Goal: Transaction & Acquisition: Obtain resource

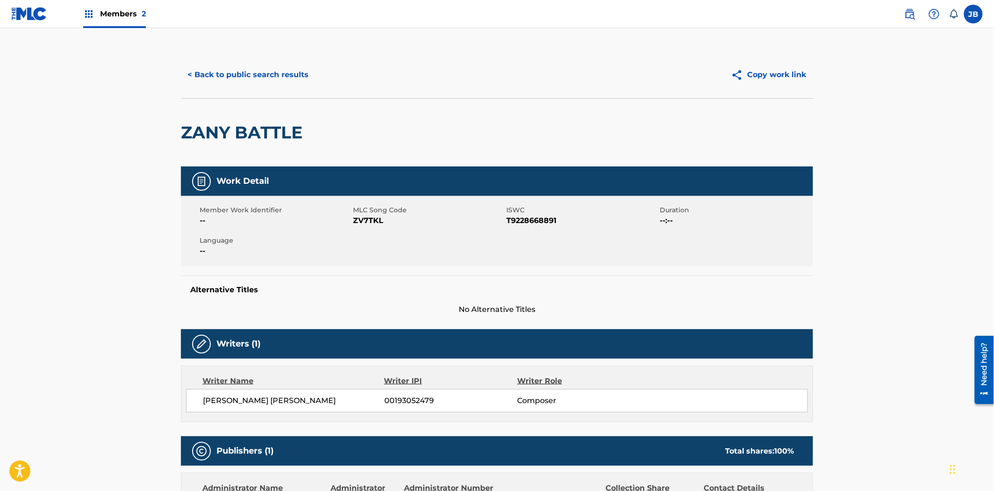
click at [236, 78] on button "< Back to public search results" at bounding box center [248, 74] width 134 height 23
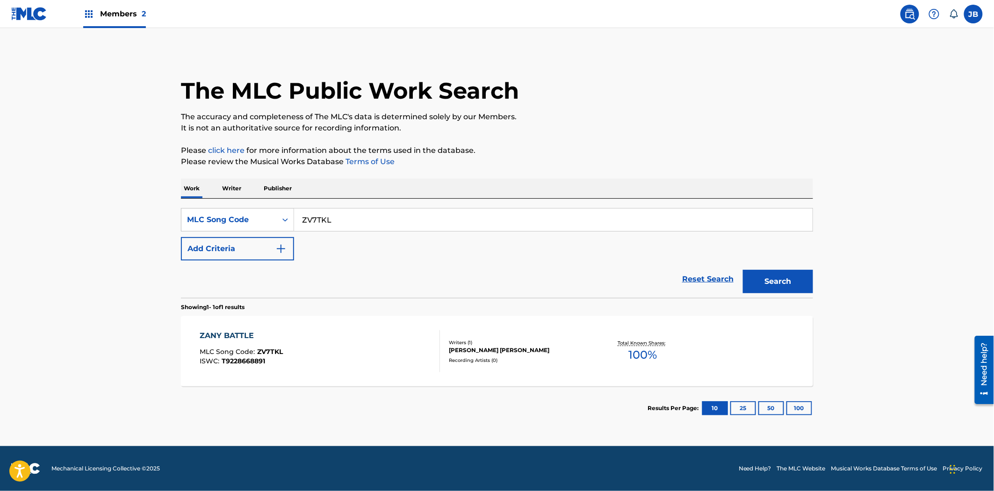
click at [277, 194] on p "Publisher" at bounding box center [278, 189] width 34 height 20
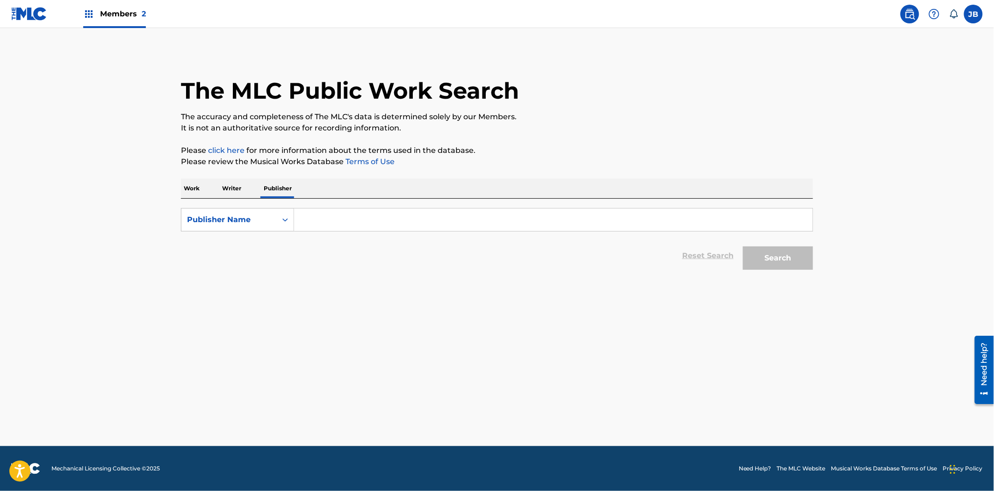
click at [234, 192] on p "Writer" at bounding box center [231, 189] width 25 height 20
click at [290, 194] on p "Publisher" at bounding box center [278, 189] width 34 height 20
click at [909, 22] on link at bounding box center [910, 14] width 19 height 19
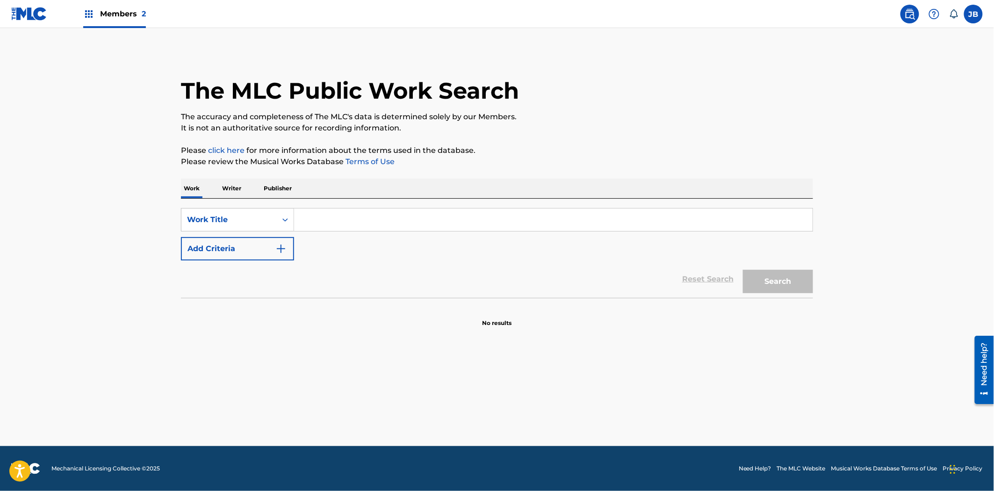
click at [129, 18] on span "Members 2" at bounding box center [123, 13] width 46 height 11
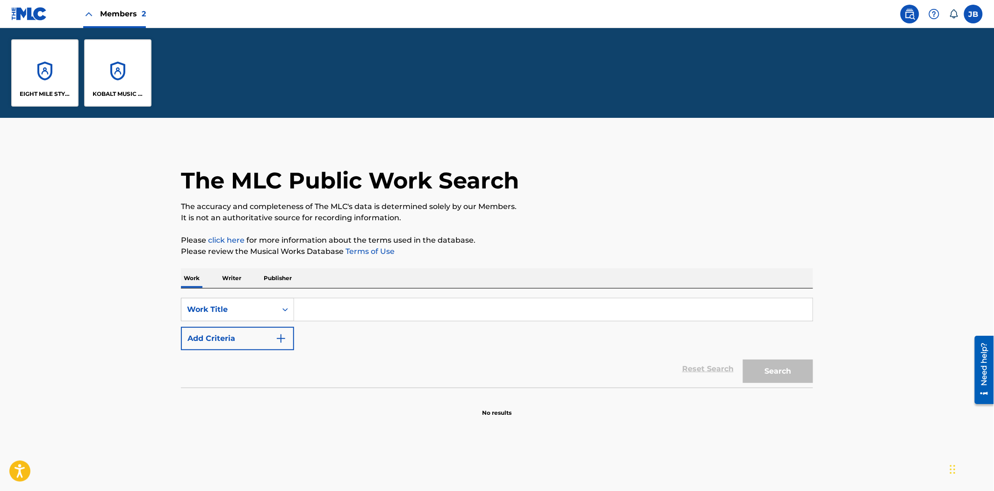
click at [118, 91] on p "KOBALT MUSIC PUB AMERICA INC" at bounding box center [118, 94] width 51 height 8
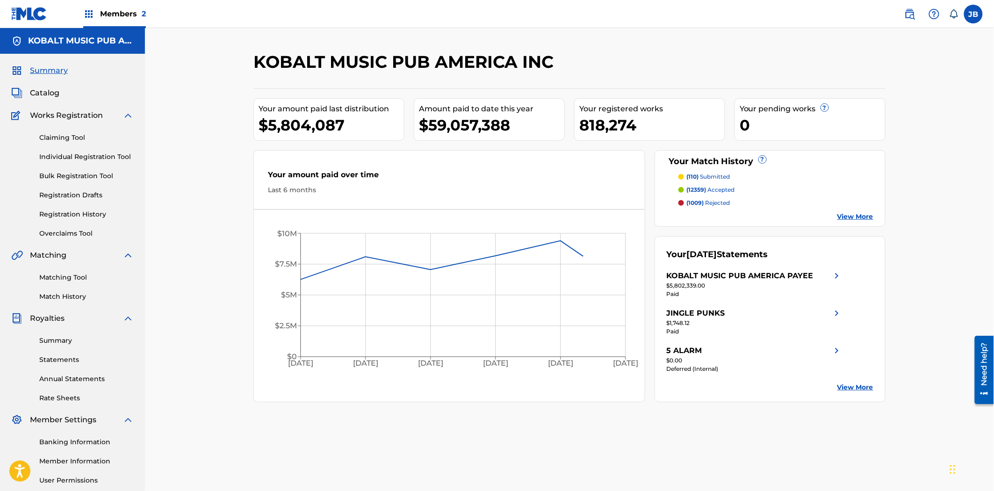
click at [47, 87] on div "Summary Catalog Works Registration Claiming Tool Individual Registration Tool B…" at bounding box center [72, 294] width 145 height 481
click at [52, 91] on span "Catalog" at bounding box center [44, 92] width 29 height 11
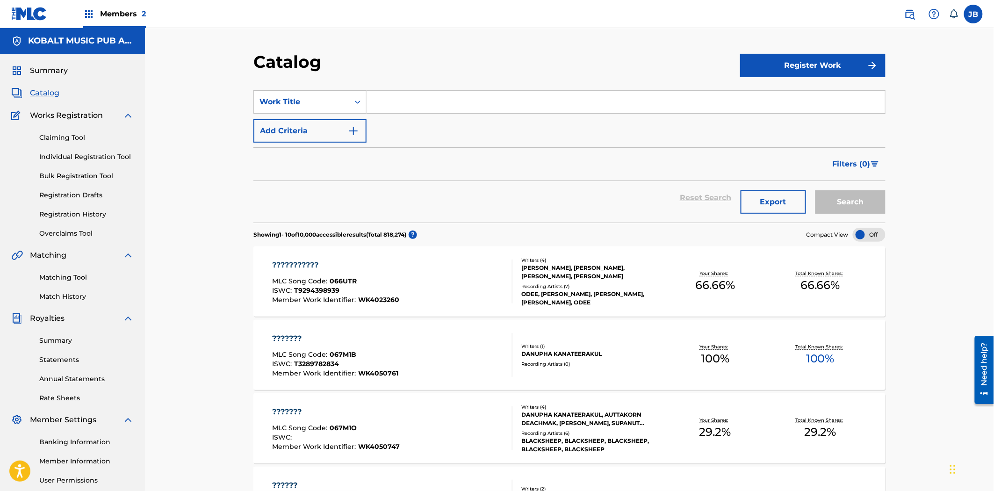
click at [324, 128] on button "Add Criteria" at bounding box center [310, 130] width 113 height 23
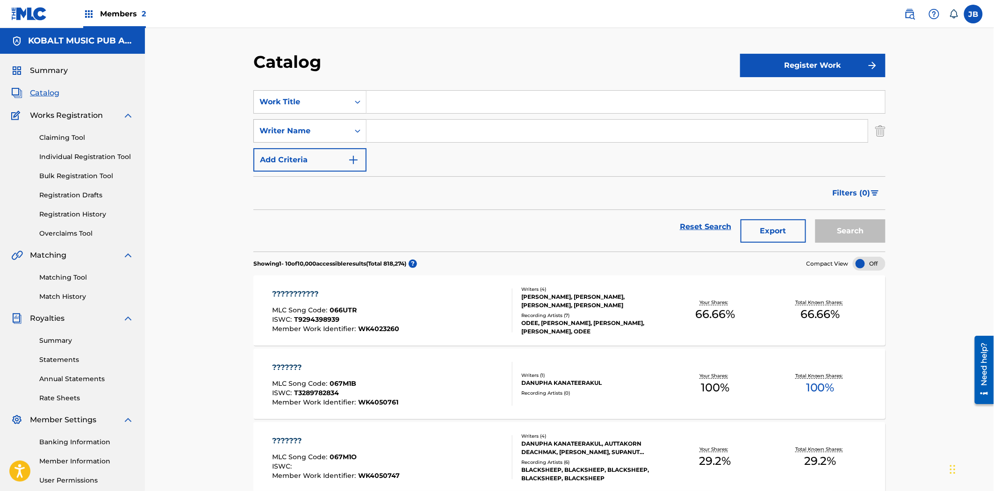
click at [317, 125] on div "Writer Name" at bounding box center [302, 130] width 84 height 11
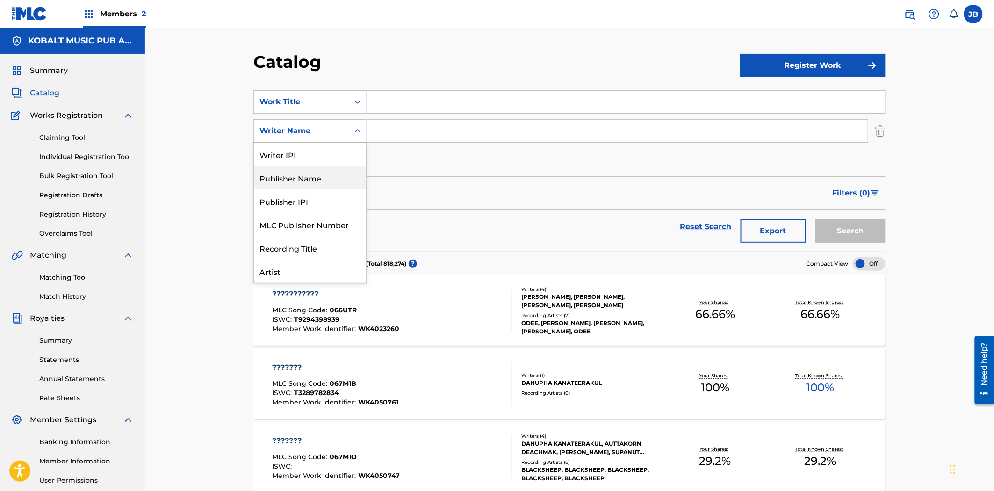
click at [308, 176] on div "Publisher Name" at bounding box center [310, 177] width 112 height 23
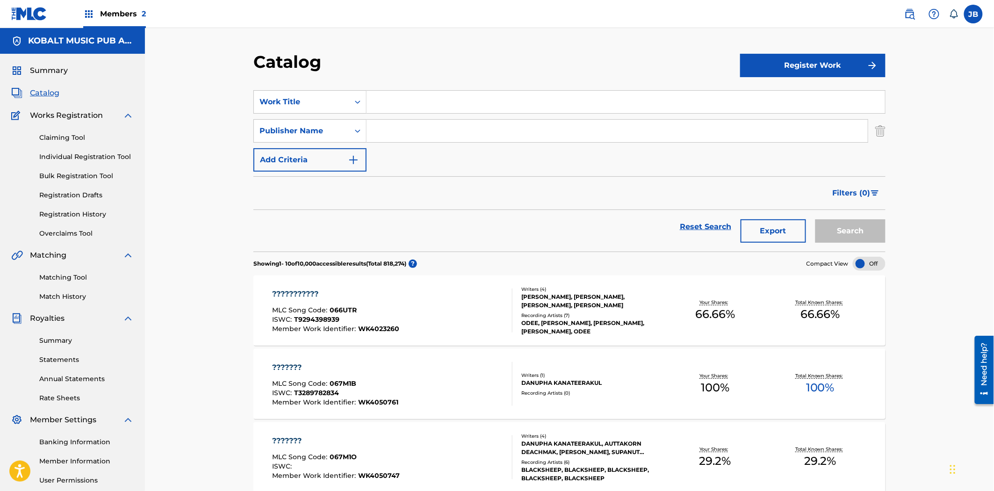
click at [380, 138] on input "Search Form" at bounding box center [617, 131] width 501 height 22
type input "nettwerk"
click at [816, 219] on button "Search" at bounding box center [851, 230] width 70 height 23
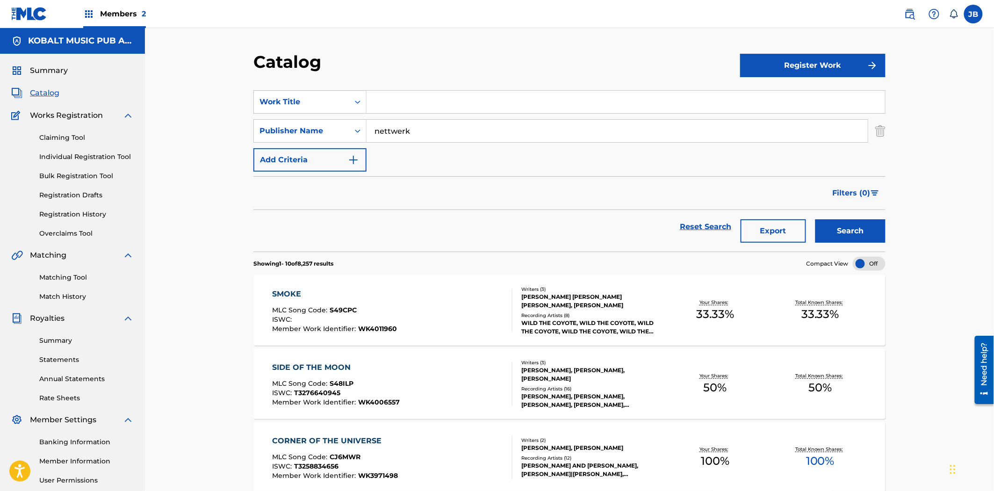
click at [473, 291] on div "SMOKE MLC Song Code : S49CPC ISWC : Member Work Identifier : WK4011960" at bounding box center [393, 311] width 240 height 44
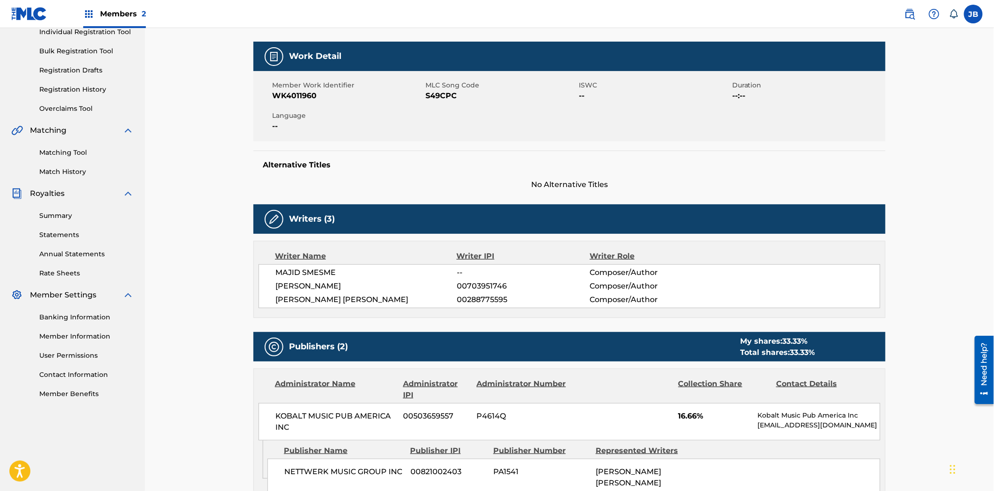
scroll to position [104, 0]
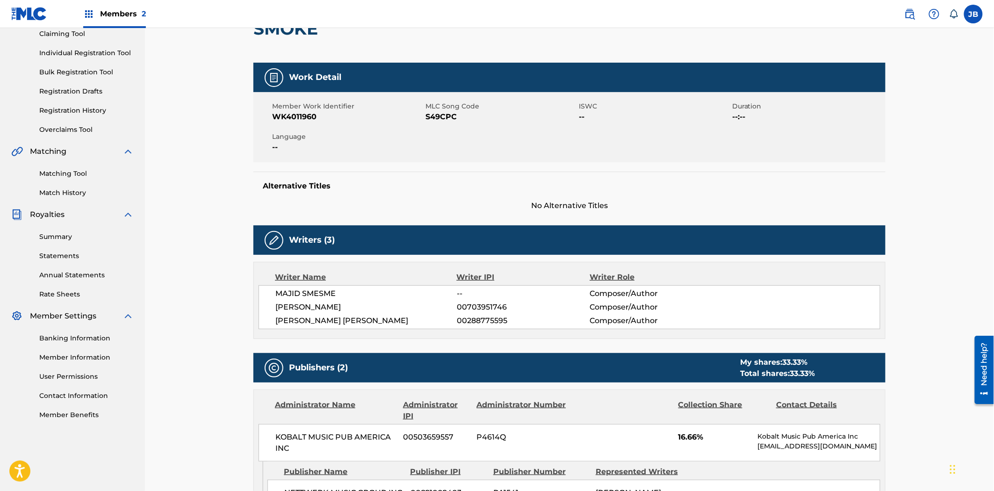
click at [305, 116] on span "WK4011960" at bounding box center [347, 116] width 151 height 11
copy span "WK4011960"
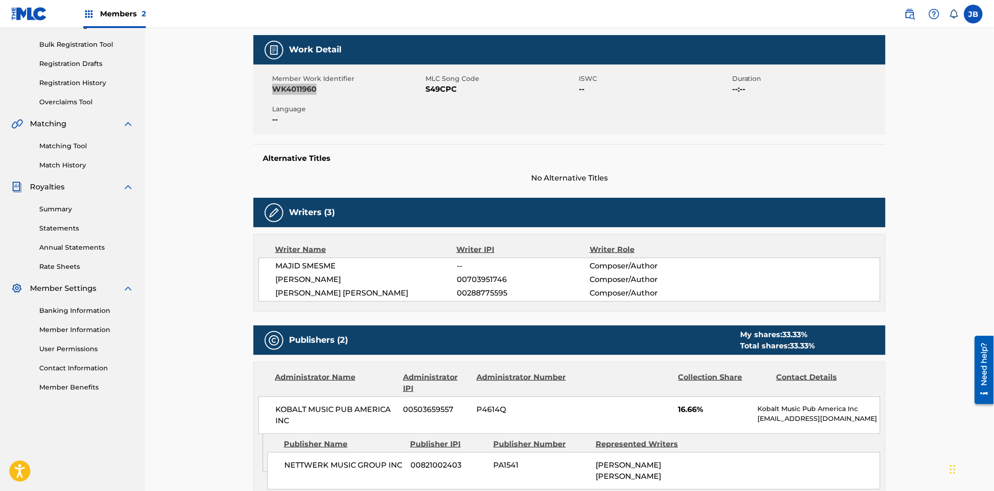
scroll to position [0, 0]
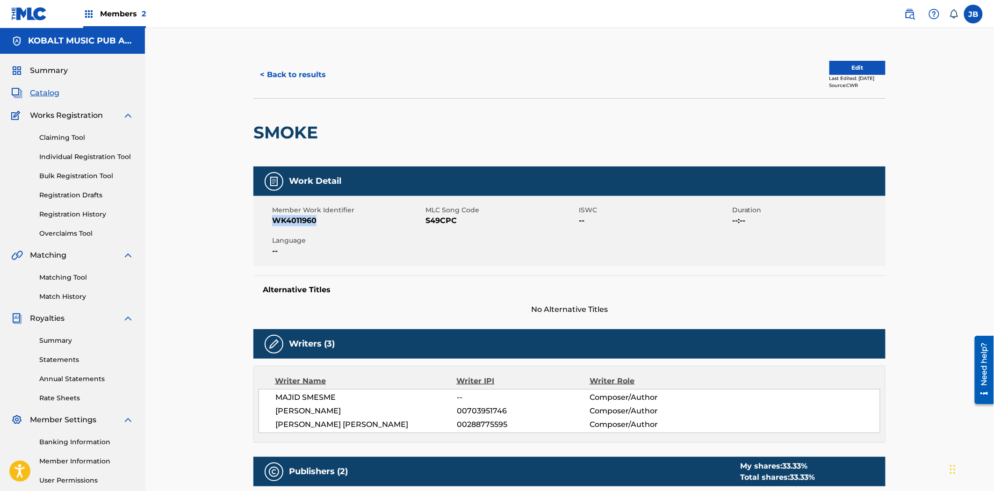
click at [300, 76] on button "< Back to results" at bounding box center [293, 74] width 79 height 23
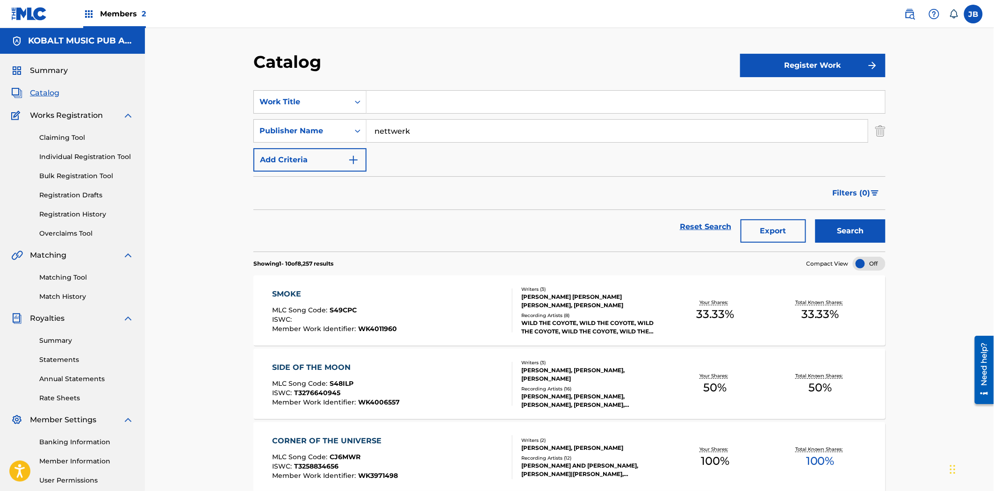
click at [428, 128] on input "nettwerk" at bounding box center [617, 131] width 501 height 22
type input "nettwerk music"
click at [914, 14] on img at bounding box center [910, 13] width 11 height 11
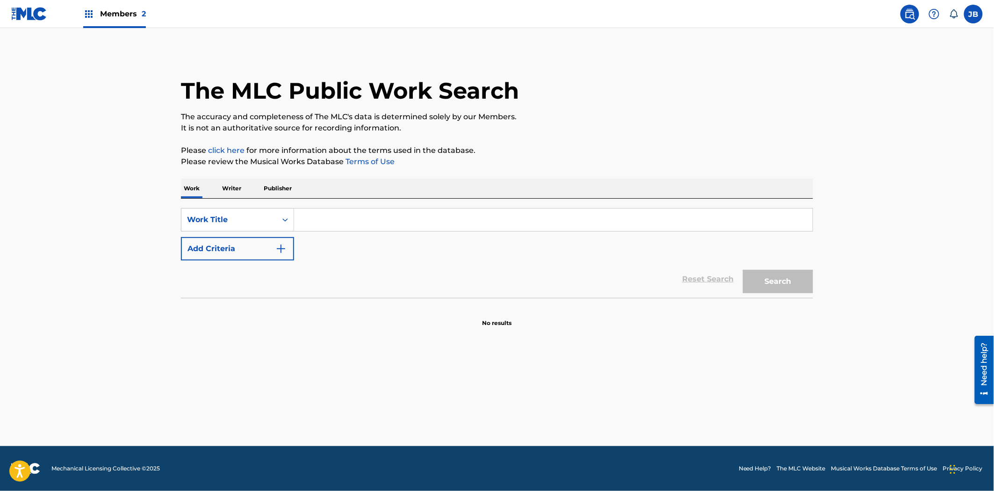
click at [283, 185] on p "Publisher" at bounding box center [278, 189] width 34 height 20
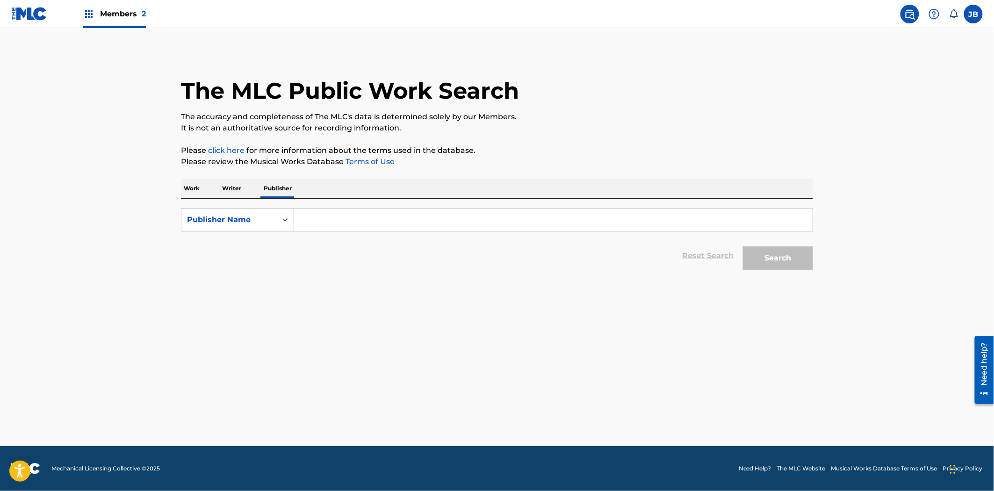
click at [312, 214] on input "Search Form" at bounding box center [553, 220] width 519 height 22
click at [743, 247] on button "Search" at bounding box center [778, 258] width 70 height 23
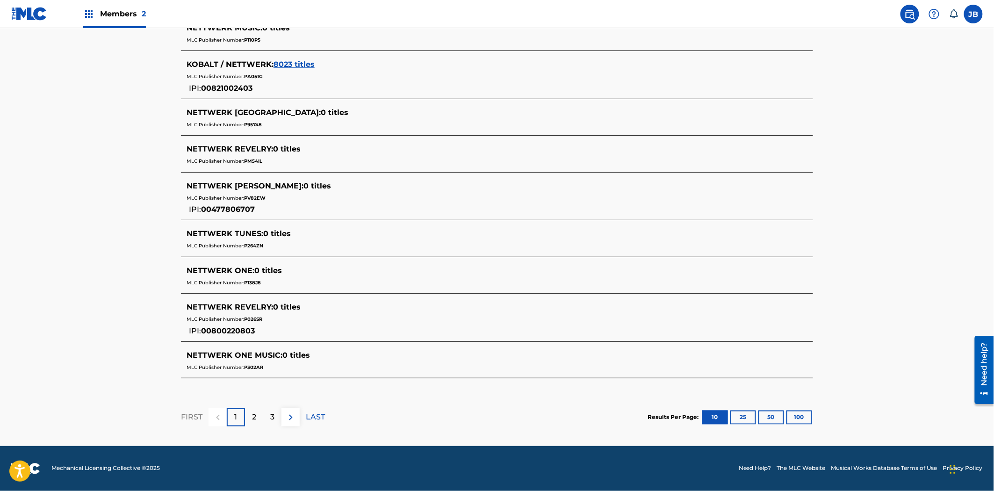
scroll to position [335, 0]
click at [254, 415] on p "2" at bounding box center [254, 417] width 4 height 11
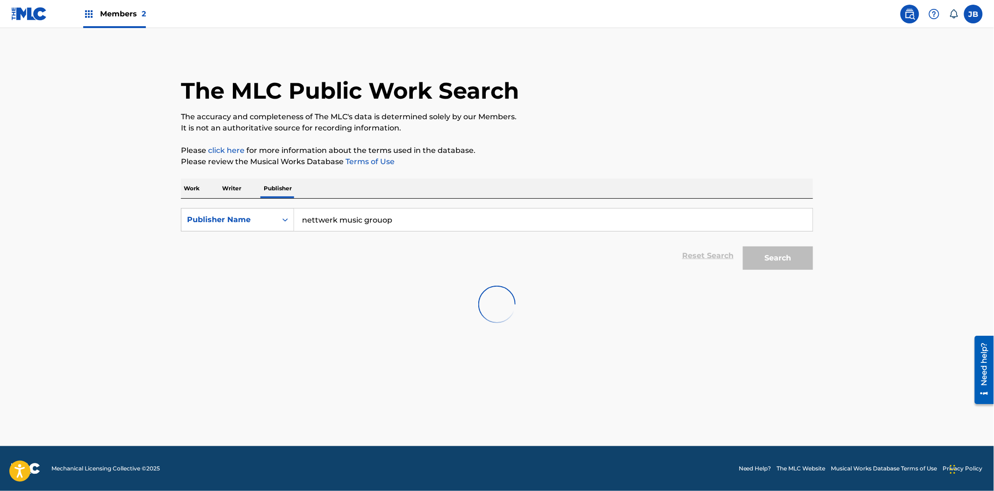
scroll to position [0, 0]
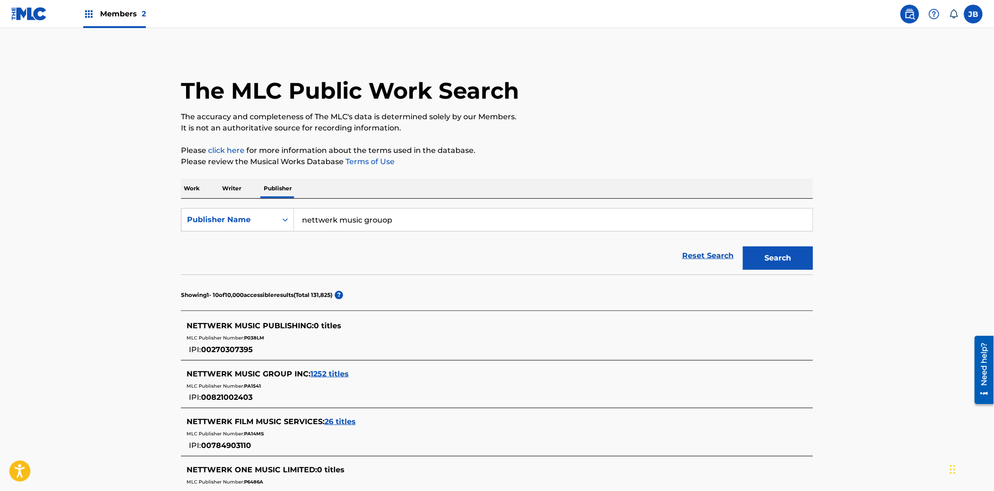
drag, startPoint x: 393, startPoint y: 223, endPoint x: 382, endPoint y: 219, distance: 11.6
click at [382, 219] on input "nettwerk music grouop" at bounding box center [553, 220] width 519 height 22
type input "nettwerk music group"
click at [743, 247] on button "Search" at bounding box center [778, 258] width 70 height 23
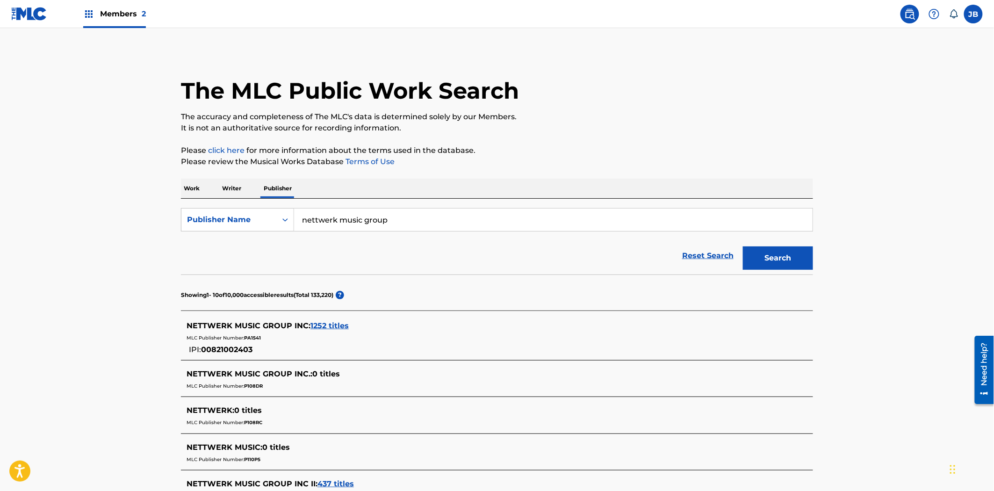
click at [340, 324] on span "1252 titles" at bounding box center [330, 325] width 38 height 9
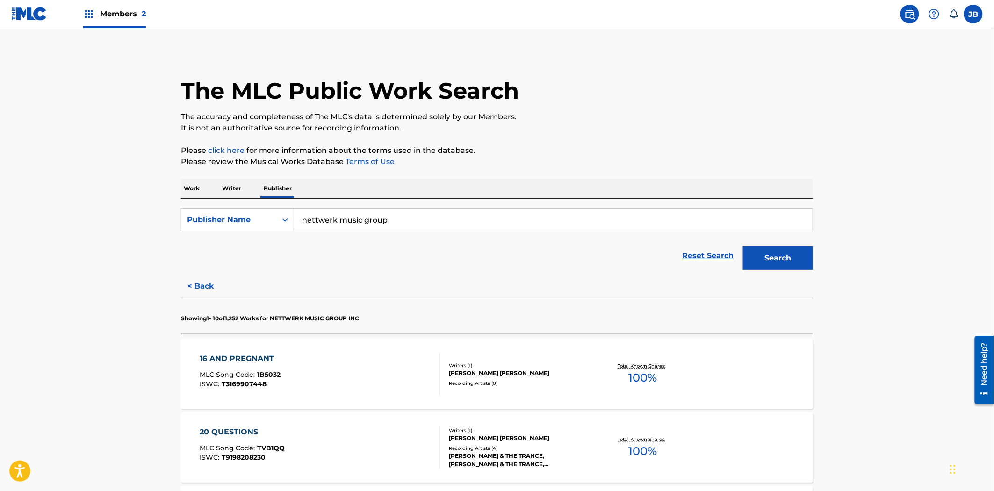
click at [293, 343] on div "16 AND PREGNANT MLC Song Code : 1B5032 ISWC : T3169907448 Writers ( 1 ) [PERSON…" at bounding box center [497, 374] width 632 height 70
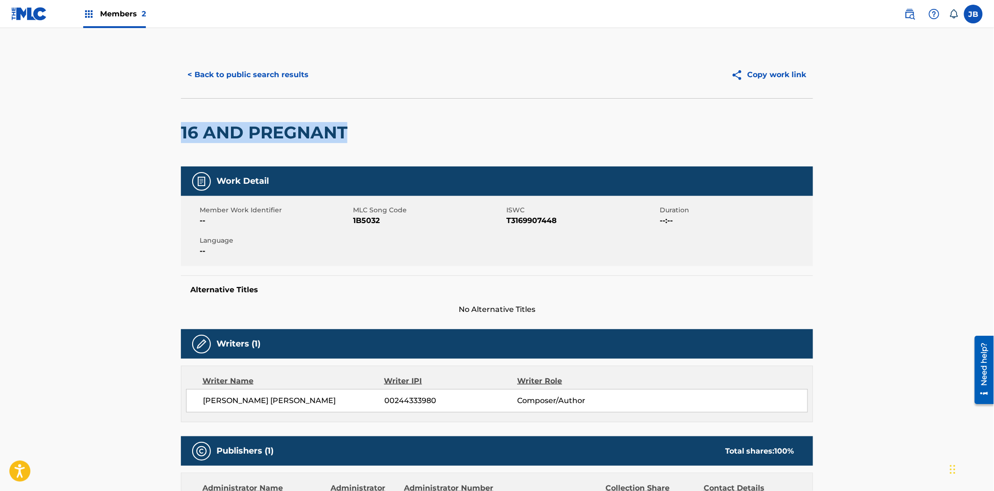
drag, startPoint x: 344, startPoint y: 128, endPoint x: 180, endPoint y: 130, distance: 164.2
click at [180, 130] on div "< Back to public search results Copy work link 16 AND PREGNANT Work Detail Memb…" at bounding box center [497, 365] width 655 height 628
click at [521, 225] on span "T3169907448" at bounding box center [582, 220] width 151 height 11
copy span "T3169907448"
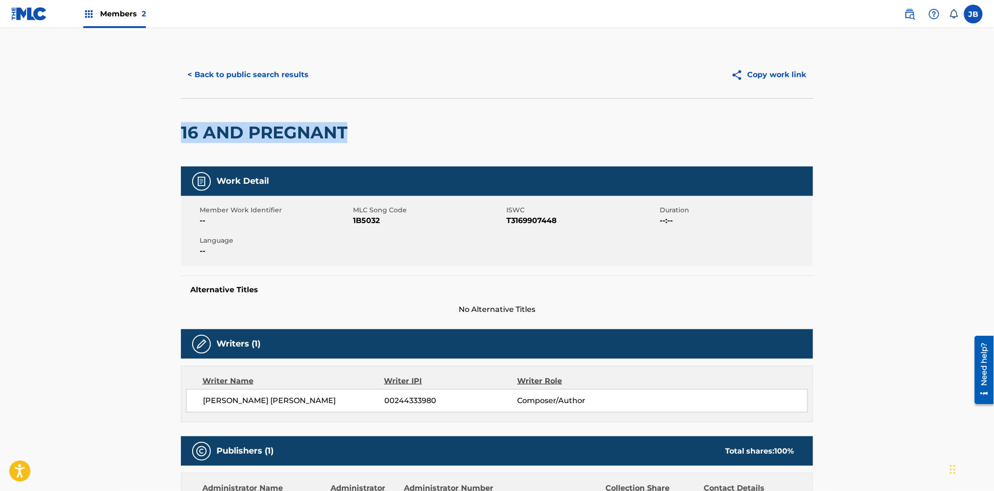
drag, startPoint x: 349, startPoint y: 131, endPoint x: 171, endPoint y: 139, distance: 177.9
click at [171, 139] on div "< Back to public search results Copy work link 16 AND PREGNANT Work Detail Memb…" at bounding box center [497, 365] width 655 height 628
copy h2 "16 AND PREGNANT"
click at [260, 399] on span "[PERSON_NAME] [PERSON_NAME]" at bounding box center [293, 400] width 181 height 11
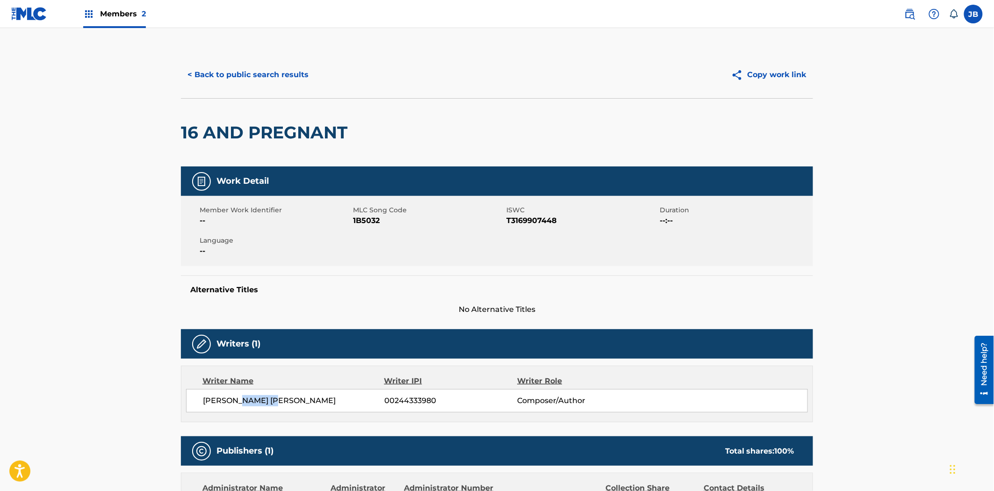
copy span "LEFEUVRE"
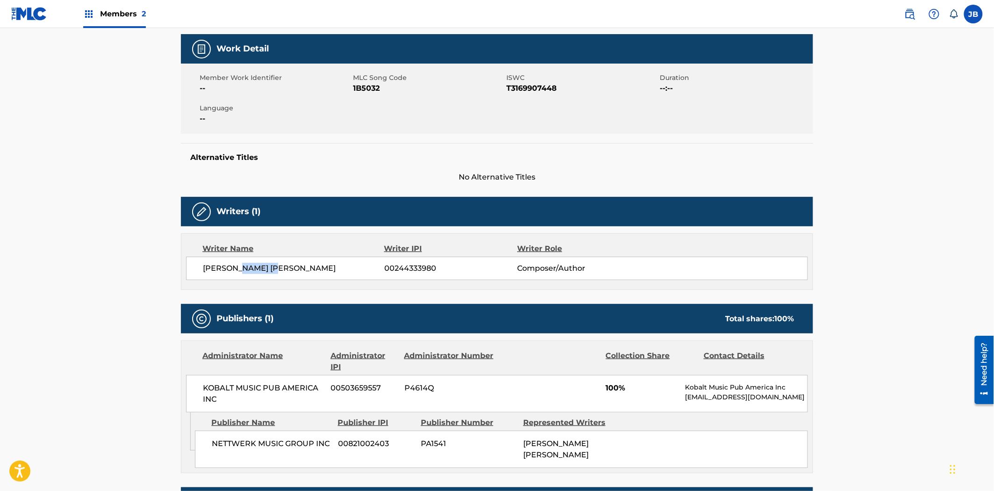
scroll to position [239, 0]
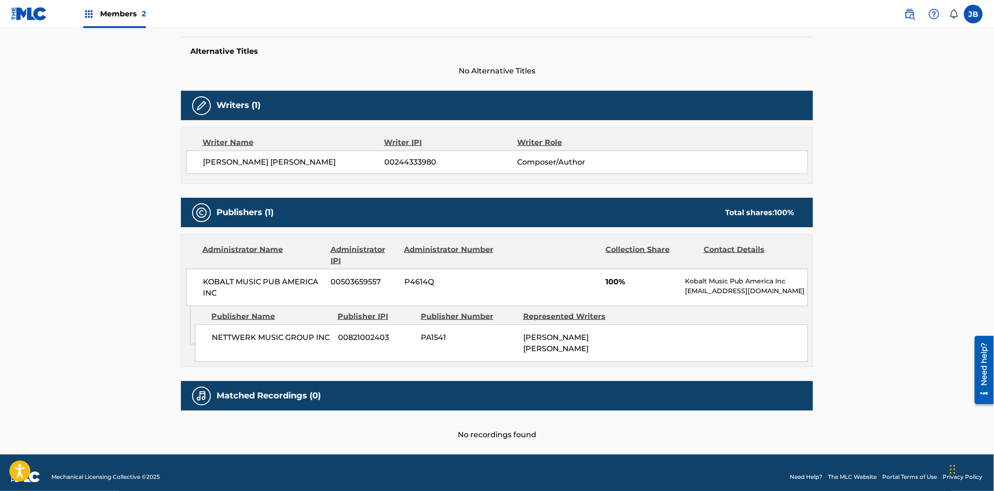
click at [437, 339] on span "PA1541" at bounding box center [468, 337] width 95 height 11
copy span "PA1541"
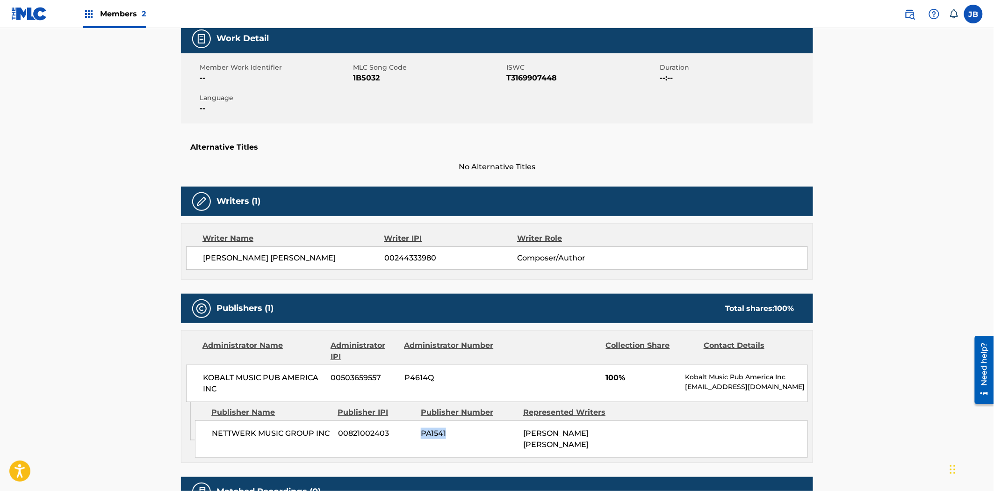
scroll to position [0, 0]
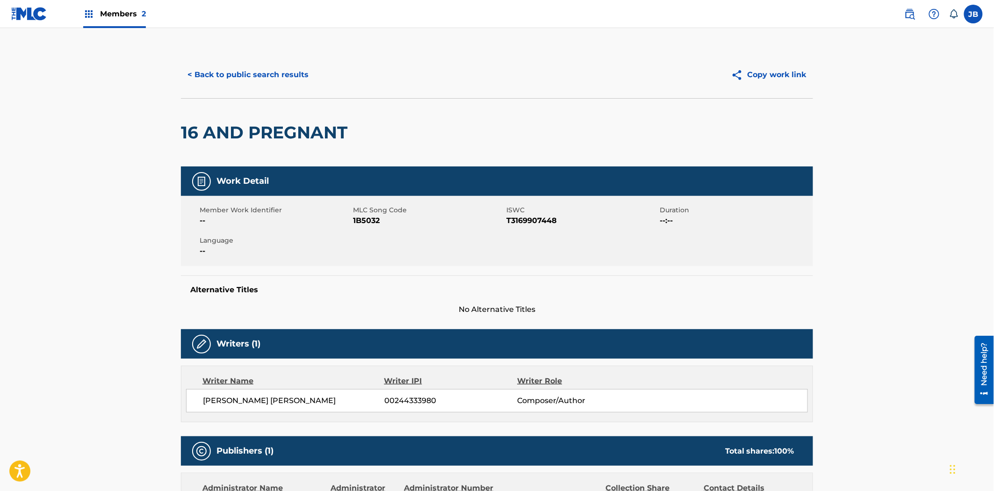
click at [292, 65] on button "< Back to public search results" at bounding box center [248, 74] width 134 height 23
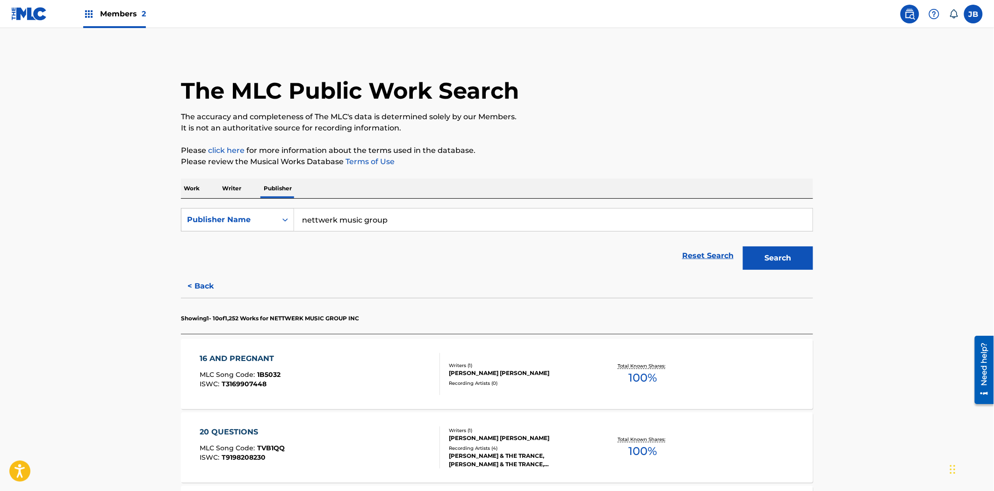
click at [918, 24] on nav "Members 2 JB [PERSON_NAME] [PERSON_NAME][EMAIL_ADDRESS][DOMAIN_NAME] Notificati…" at bounding box center [497, 14] width 994 height 28
click at [913, 17] on img at bounding box center [910, 13] width 11 height 11
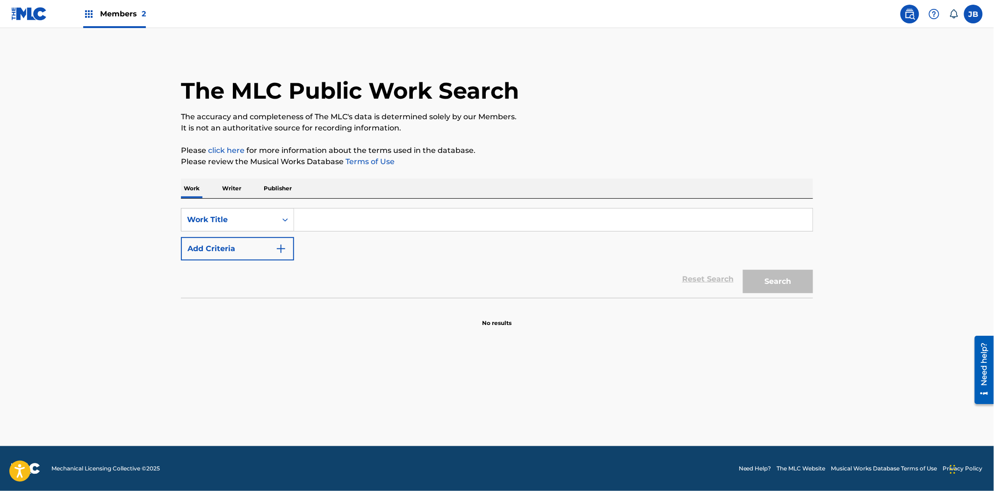
click at [96, 11] on div "Members 2" at bounding box center [114, 14] width 63 height 28
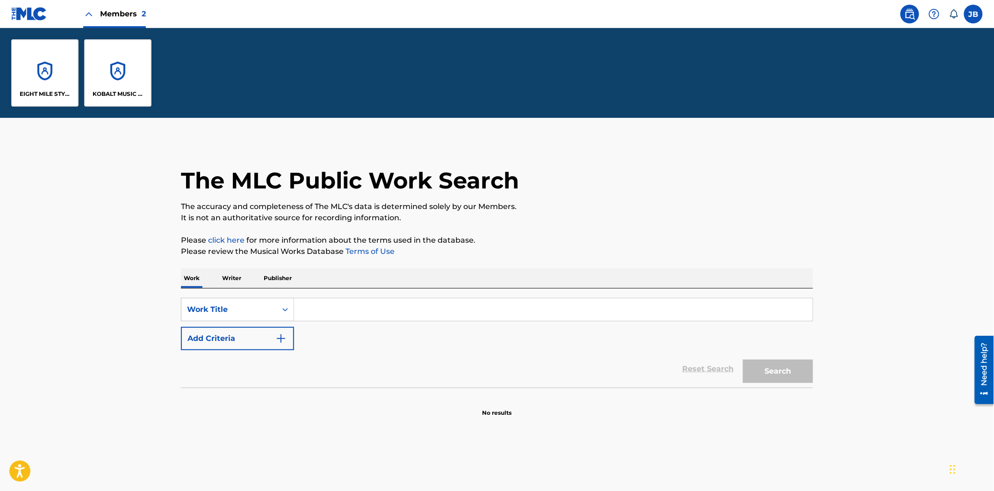
click at [139, 75] on div "KOBALT MUSIC PUB AMERICA INC" at bounding box center [117, 72] width 67 height 67
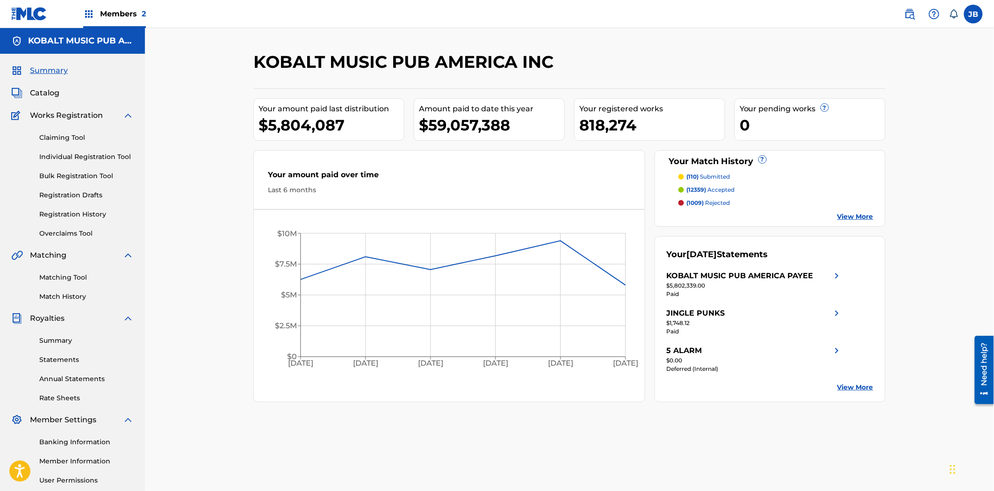
click at [49, 93] on span "Catalog" at bounding box center [44, 92] width 29 height 11
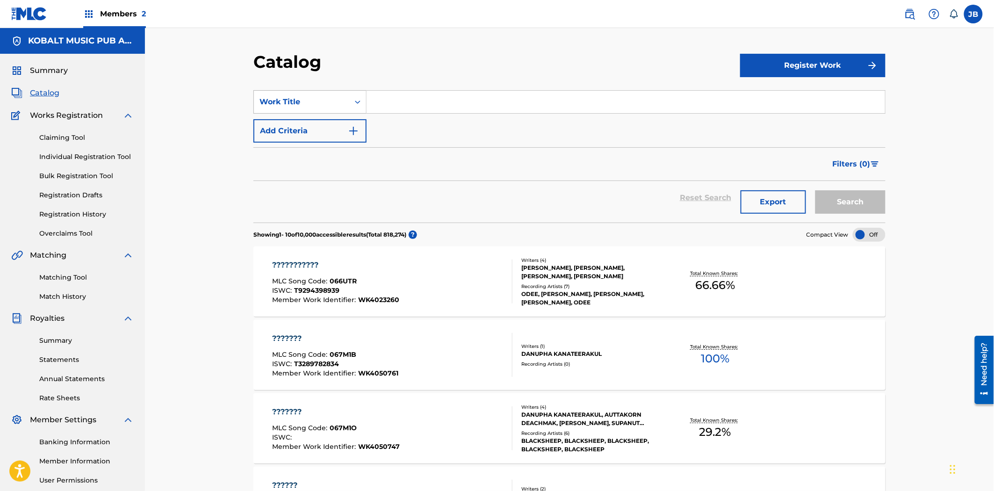
click at [330, 108] on div "Work Title" at bounding box center [301, 102] width 95 height 18
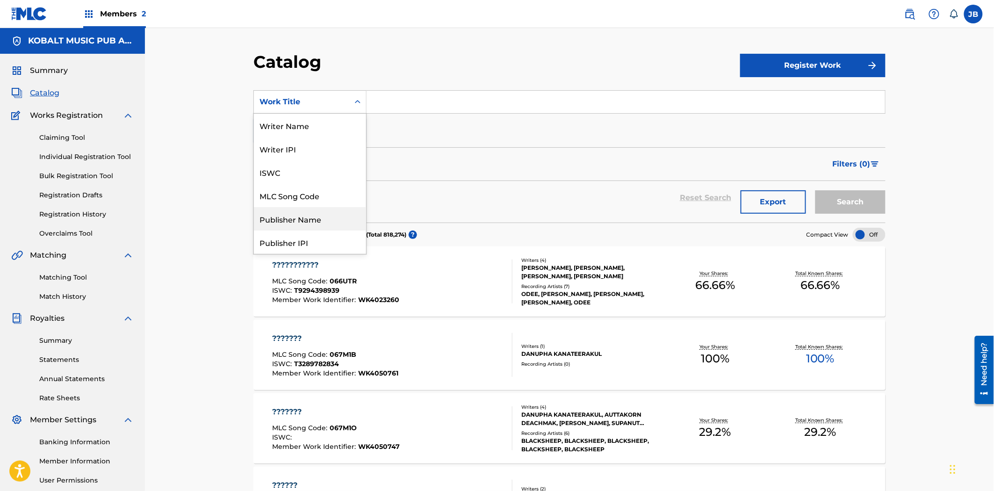
scroll to position [52, 0]
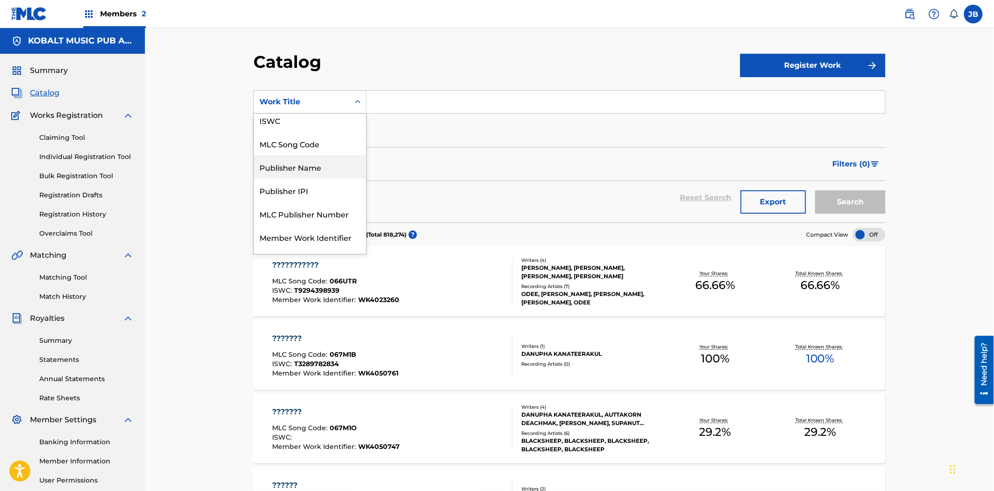
click at [297, 161] on div "Publisher Name" at bounding box center [310, 166] width 112 height 23
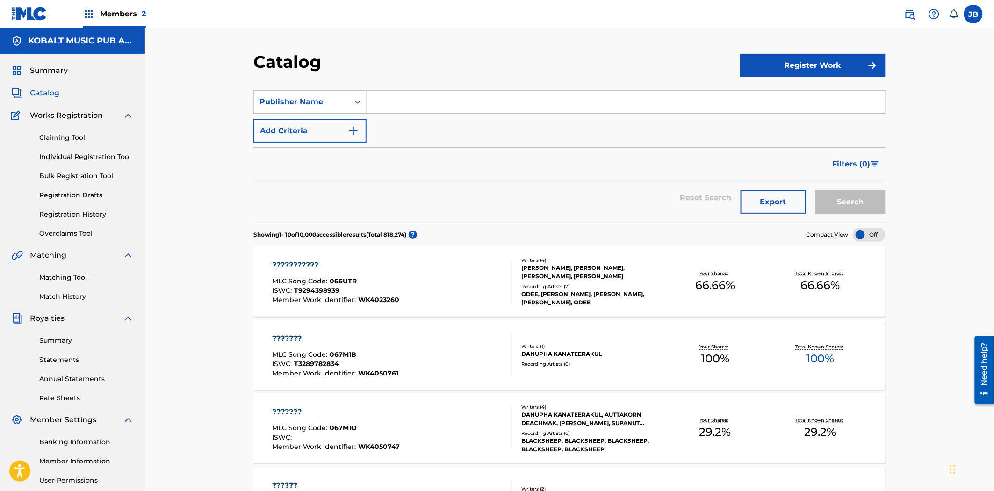
click at [460, 108] on input "Search Form" at bounding box center [626, 102] width 519 height 22
click at [816, 190] on button "Search" at bounding box center [851, 201] width 70 height 23
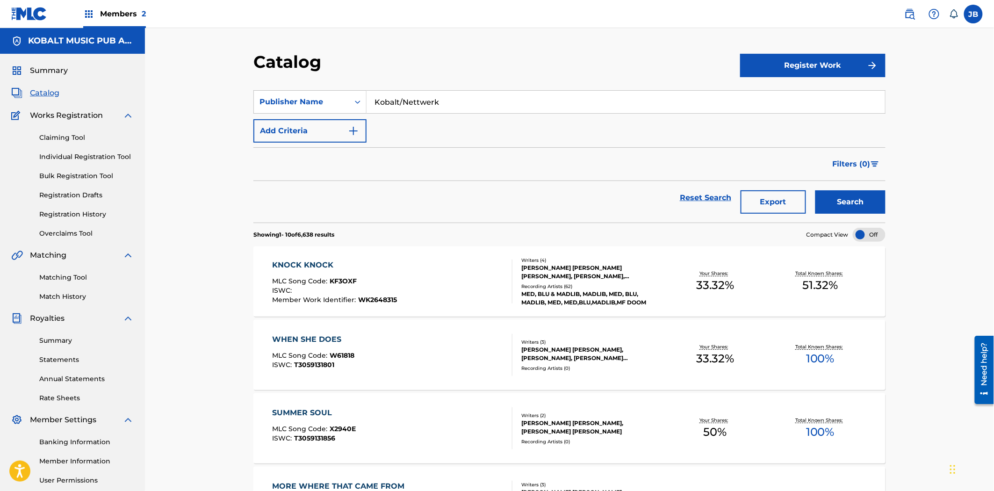
type input "Kobalt/Nettwerk"
click at [816, 190] on button "Search" at bounding box center [851, 201] width 70 height 23
click at [770, 203] on button "Export" at bounding box center [773, 201] width 65 height 23
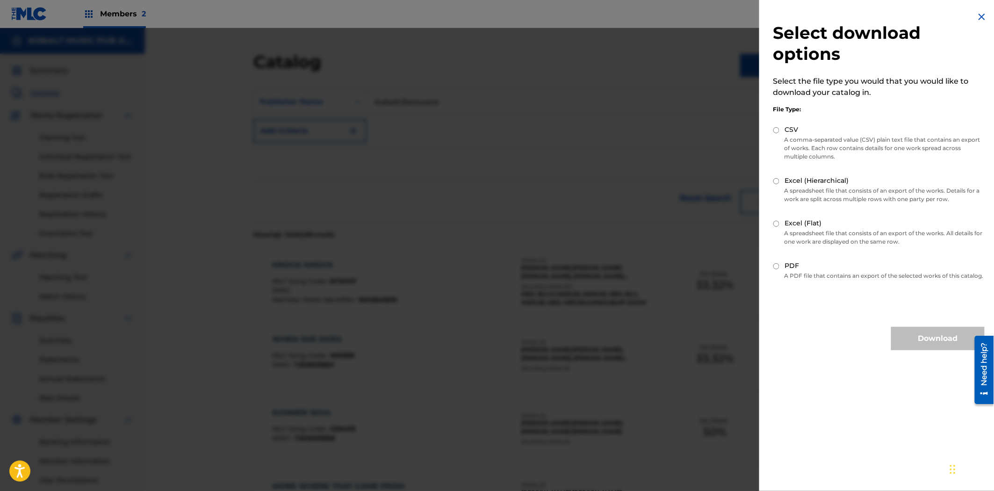
click at [798, 132] on label "CSV" at bounding box center [792, 130] width 14 height 10
click at [780, 132] on input "CSV" at bounding box center [777, 130] width 6 height 6
radio input "true"
click at [923, 341] on button "Download" at bounding box center [939, 338] width 94 height 23
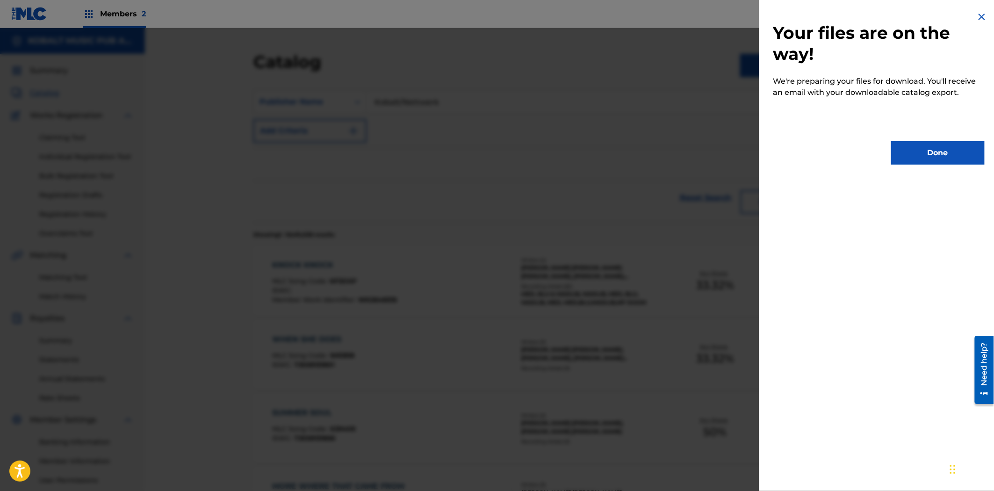
click at [906, 152] on button "Done" at bounding box center [939, 152] width 94 height 23
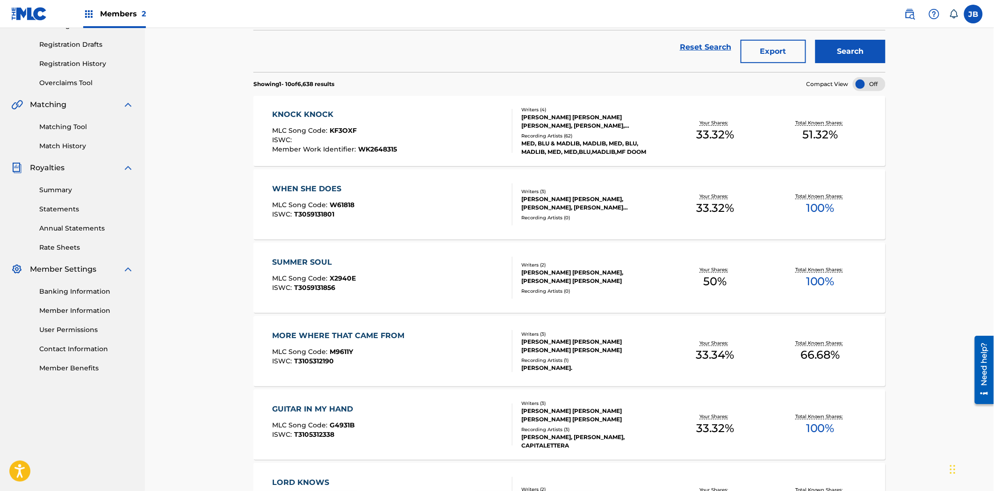
scroll to position [156, 0]
